Goal: Check status: Check status

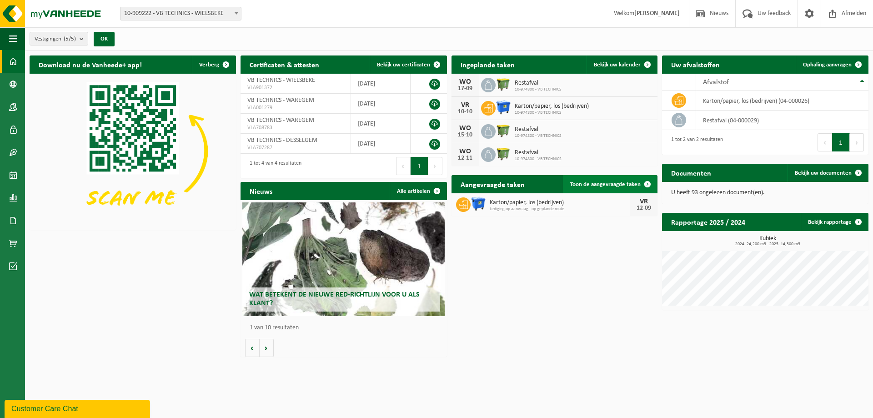
click at [626, 185] on span "Toon de aangevraagde taken" at bounding box center [605, 184] width 70 height 6
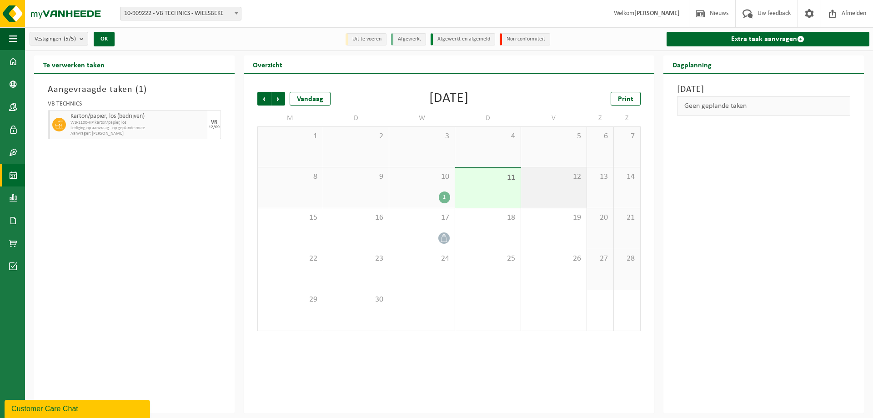
click at [542, 186] on div "12" at bounding box center [553, 187] width 65 height 40
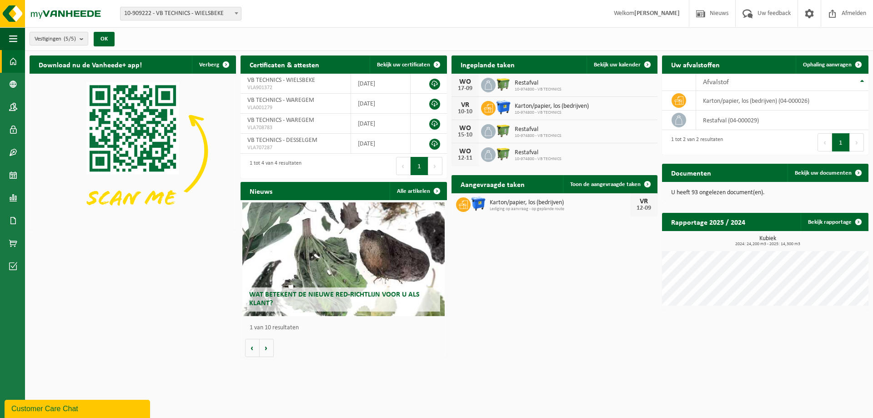
click at [500, 200] on span "Karton/papier, los (bedrijven)" at bounding box center [560, 202] width 141 height 7
click at [601, 187] on link "Toon de aangevraagde taken" at bounding box center [610, 184] width 94 height 18
